Goal: Task Accomplishment & Management: Use online tool/utility

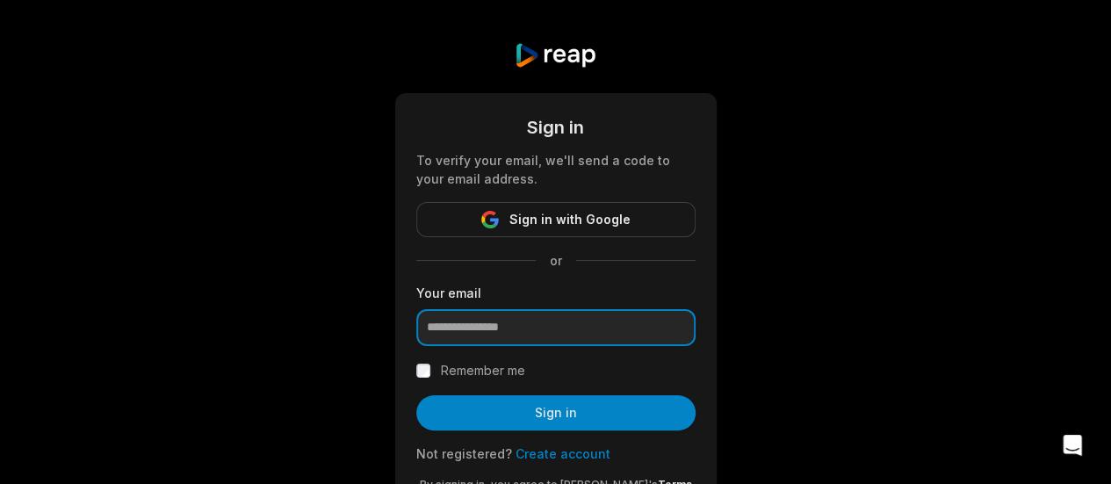
click at [515, 324] on input "email" at bounding box center [555, 327] width 279 height 37
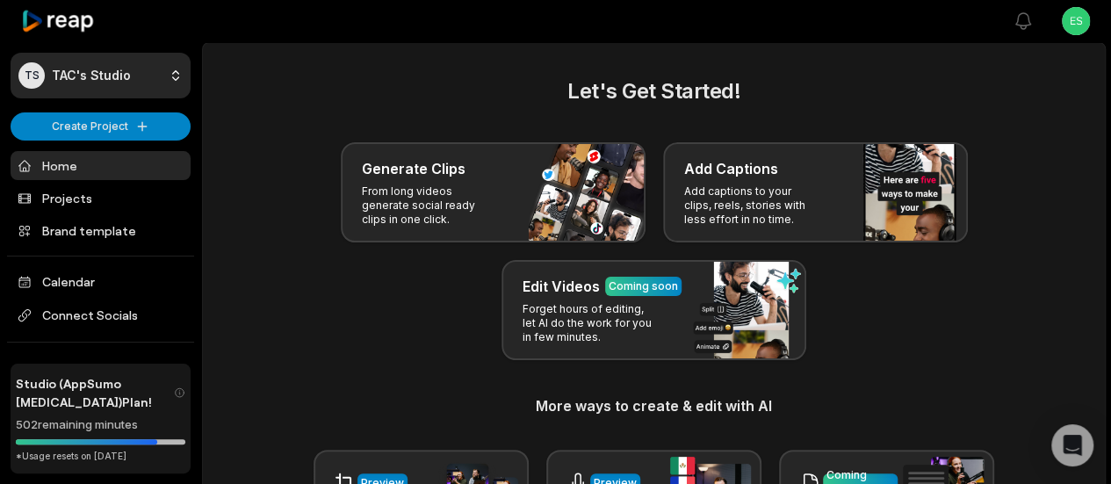
click at [561, 134] on div "Let's Get Started! Generate Clips From long videos generate social ready clips …" at bounding box center [654, 354] width 860 height 557
click at [118, 62] on html "TS TAC's Studio Create Project Home Projects Brand template Calendar Connect So…" at bounding box center [555, 242] width 1111 height 484
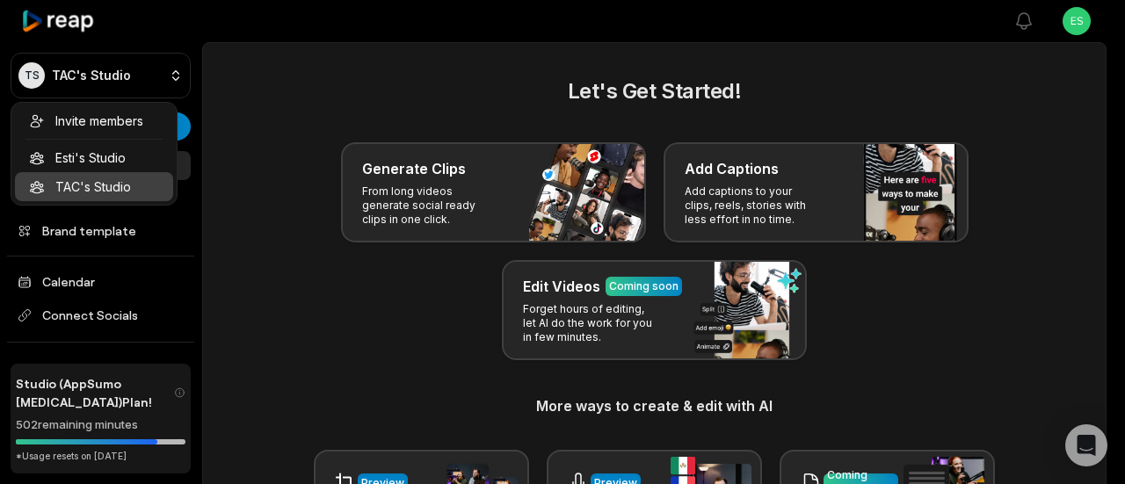
click at [288, 273] on html "TS TAC's Studio Create Project Home Projects Brand template Calendar Connect So…" at bounding box center [562, 242] width 1125 height 484
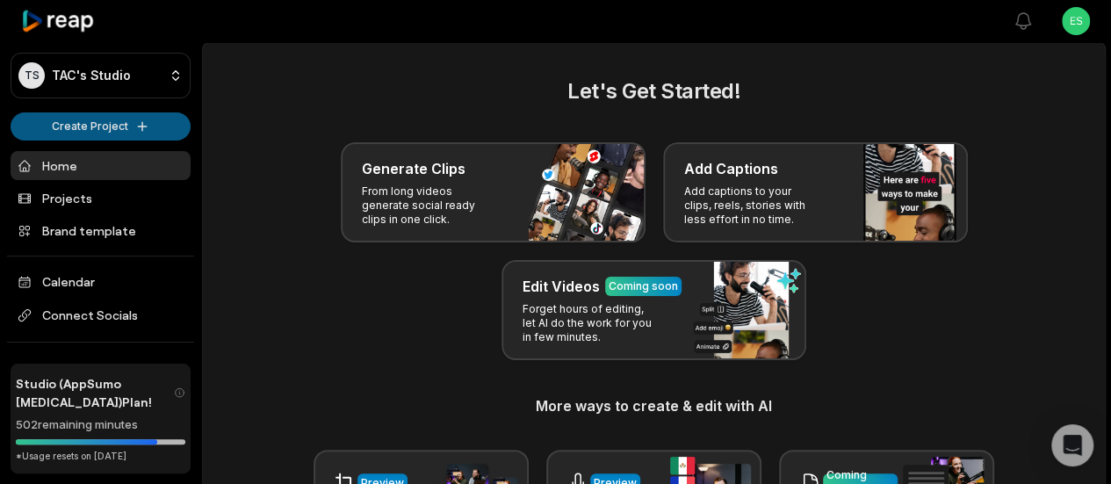
click at [86, 119] on html "TS TAC's Studio Create Project Home Projects Brand template Calendar Connect So…" at bounding box center [555, 242] width 1111 height 484
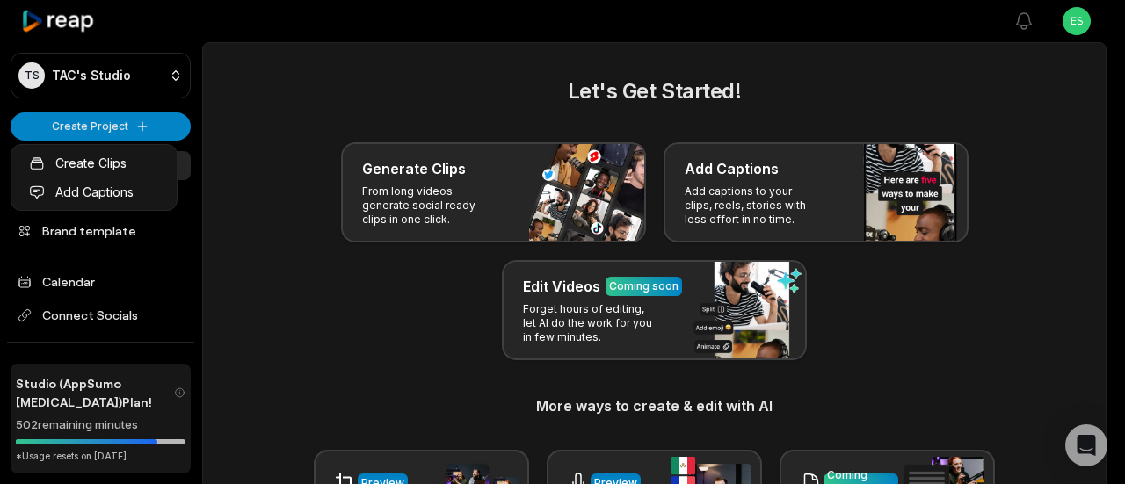
click at [287, 192] on html "TS TAC's Studio Create Project Home Projects Brand template Calendar Connect So…" at bounding box center [562, 242] width 1125 height 484
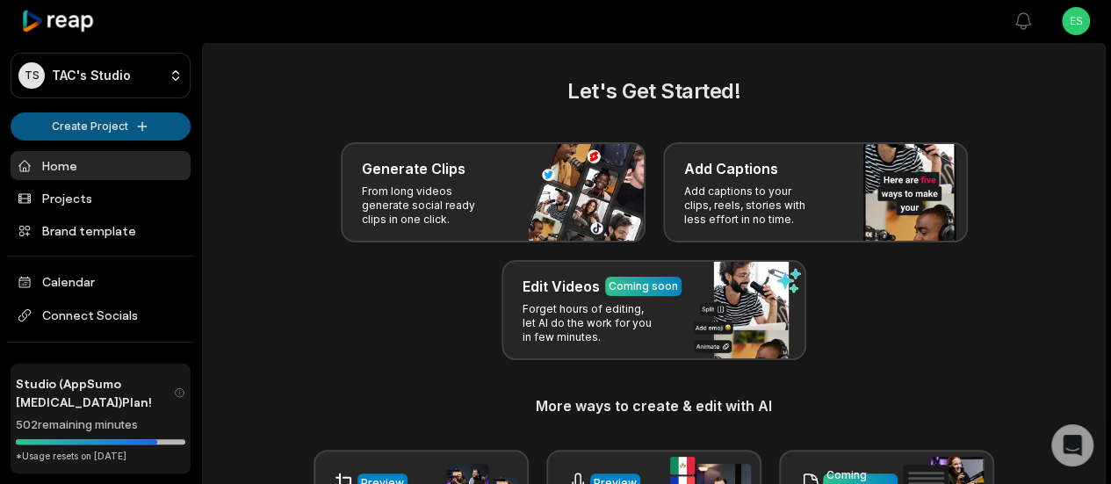
click at [96, 128] on html "TS TAC's Studio Create Project Home Projects Brand template Calendar Connect So…" at bounding box center [555, 242] width 1111 height 484
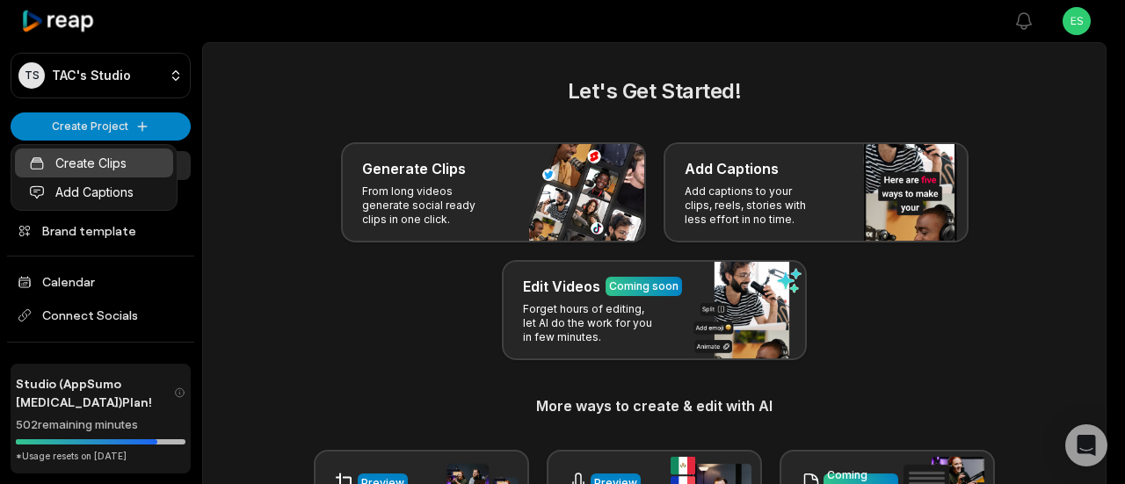
click at [129, 171] on link "Create Clips" at bounding box center [94, 162] width 158 height 29
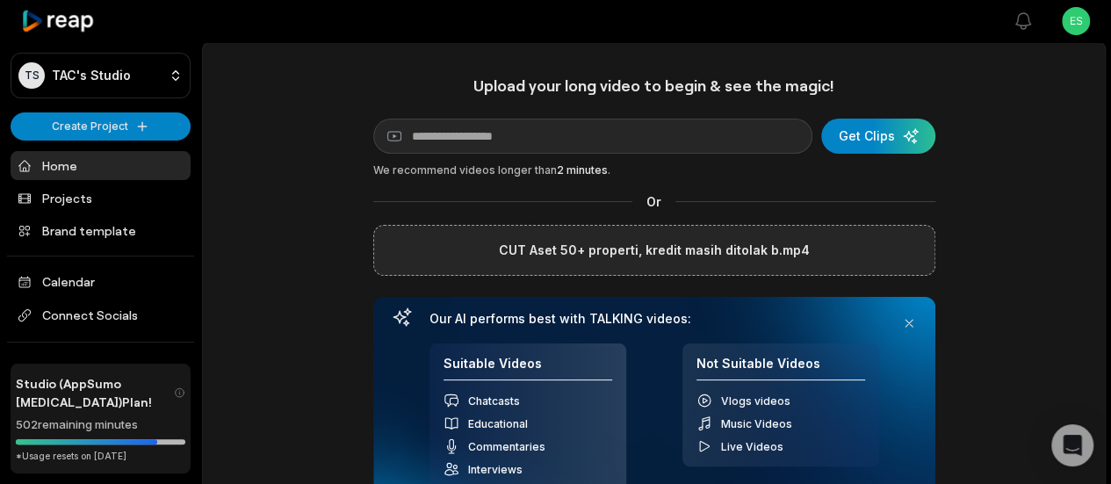
click at [865, 137] on div "submit" at bounding box center [879, 136] width 114 height 35
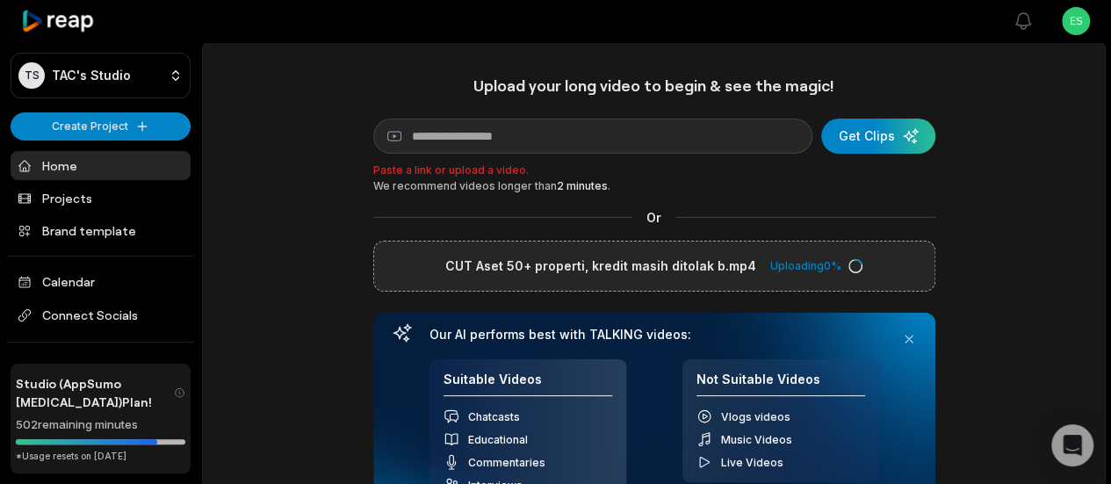
click at [807, 185] on div "We recommend videos longer than 2 minutes ." at bounding box center [654, 186] width 562 height 16
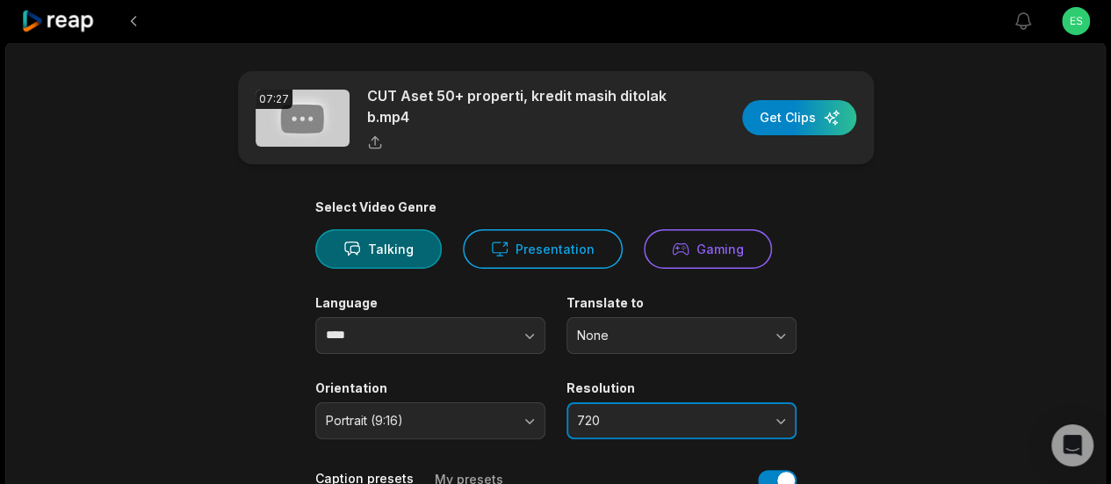
click at [782, 422] on button "720" at bounding box center [682, 420] width 230 height 37
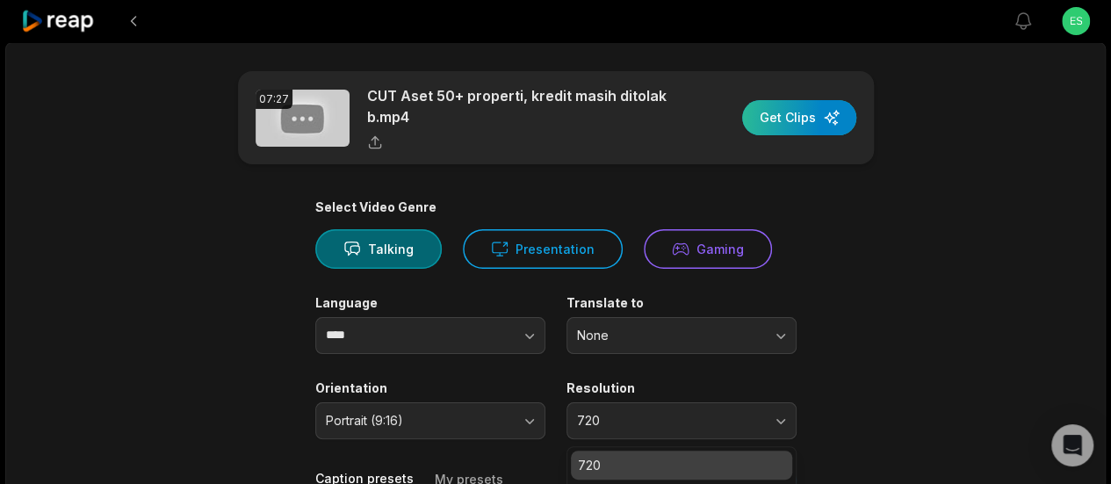
click at [777, 122] on div "button" at bounding box center [799, 117] width 114 height 35
